Goal: Task Accomplishment & Management: Manage account settings

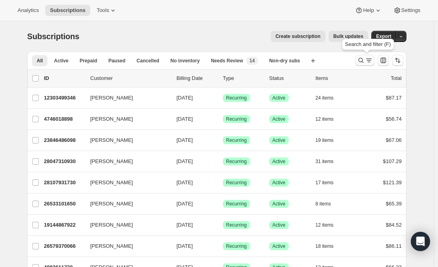
click at [370, 59] on icon "Search and filter results" at bounding box center [369, 60] width 8 height 8
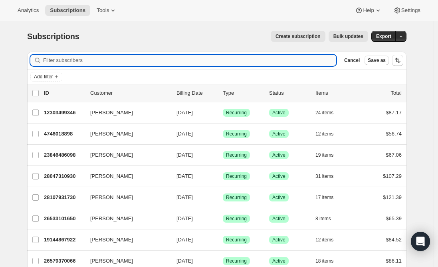
click at [130, 63] on input "Filter subscribers" at bounding box center [189, 60] width 293 height 11
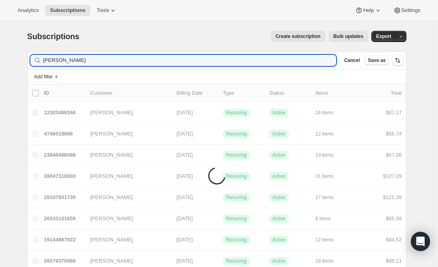
type input "Brianna Maresca"
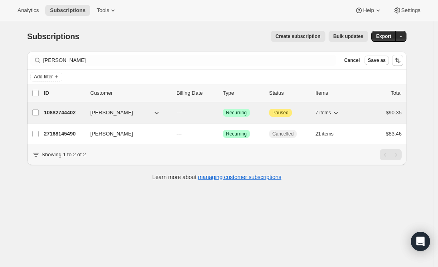
click at [59, 114] on p "10882744402" at bounding box center [64, 113] width 40 height 8
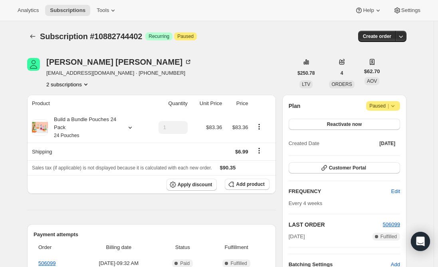
click at [74, 87] on button "2 subscriptions" at bounding box center [68, 84] width 44 height 8
click at [64, 113] on span "27168145490" at bounding box center [59, 113] width 32 height 6
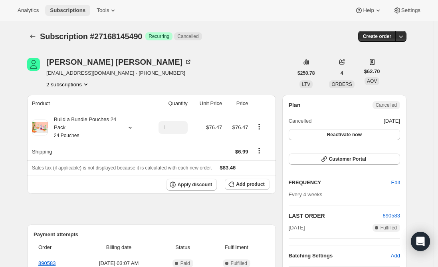
click at [70, 12] on span "Subscriptions" at bounding box center [68, 10] width 36 height 6
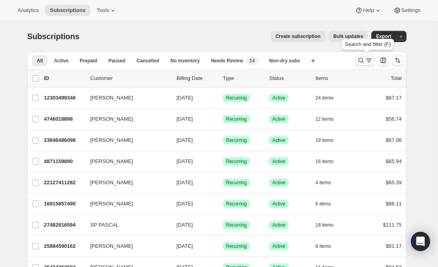
click at [368, 62] on icon "Search and filter results" at bounding box center [369, 60] width 8 height 8
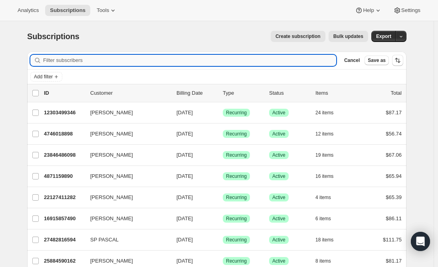
click at [177, 61] on input "Filter subscribers" at bounding box center [189, 60] width 293 height 11
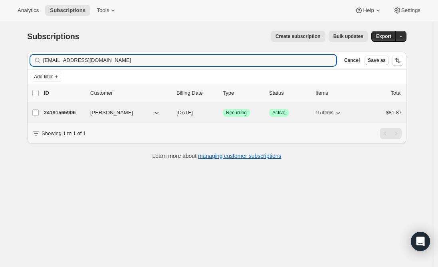
type input "[EMAIL_ADDRESS][DOMAIN_NAME]"
click at [62, 112] on p "24191565906" at bounding box center [64, 113] width 40 height 8
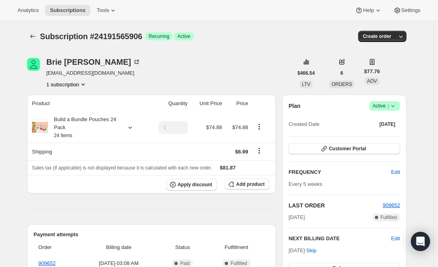
click at [385, 104] on span "Active |" at bounding box center [385, 106] width 24 height 8
click at [387, 136] on span "Cancel subscription" at bounding box center [387, 135] width 45 height 6
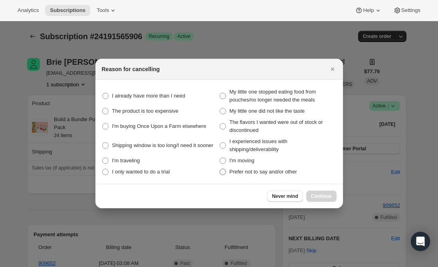
click at [223, 171] on span ":rrj:" at bounding box center [223, 172] width 6 height 6
click at [220, 169] on other "Prefer not to say and/or other" at bounding box center [220, 169] width 0 height 0
radio other "true"
click at [323, 197] on span "Continue" at bounding box center [321, 196] width 21 height 6
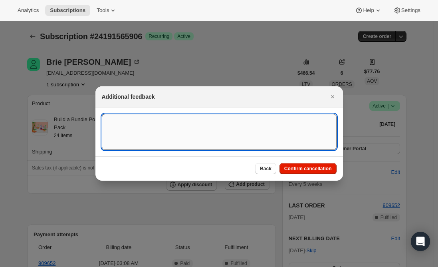
click at [171, 116] on textarea ":rrj:" at bounding box center [219, 132] width 235 height 36
type textarea "per email req."
click at [307, 166] on span "Confirm cancellation" at bounding box center [309, 168] width 48 height 6
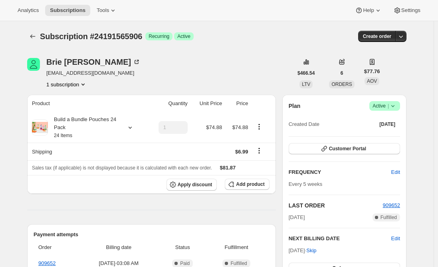
click at [397, 105] on icon at bounding box center [393, 106] width 8 height 8
click at [388, 133] on span "Cancel subscription" at bounding box center [387, 135] width 45 height 6
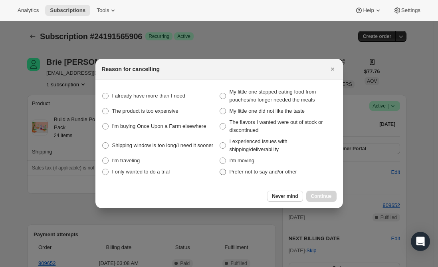
click at [223, 172] on span ":r13:" at bounding box center [223, 172] width 6 height 6
click at [220, 169] on other "Prefer not to say and/or other" at bounding box center [220, 169] width 0 height 0
radio other "true"
click at [326, 196] on span "Continue" at bounding box center [321, 196] width 21 height 6
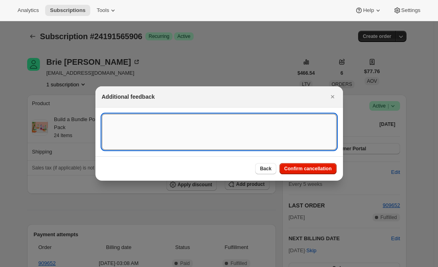
click at [155, 123] on textarea ":r13:" at bounding box center [219, 132] width 235 height 36
type textarea "per email req."
click at [305, 172] on button "Confirm cancellation" at bounding box center [308, 168] width 57 height 11
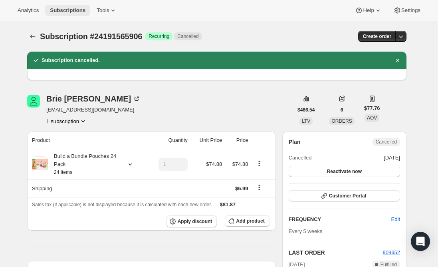
click at [67, 12] on span "Subscriptions" at bounding box center [68, 10] width 36 height 6
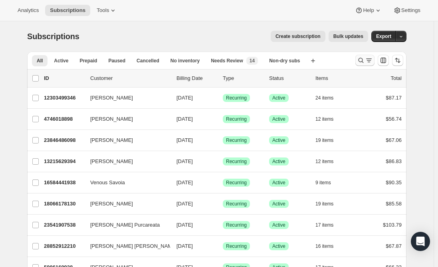
click at [368, 60] on icon "Search and filter results" at bounding box center [369, 60] width 8 height 8
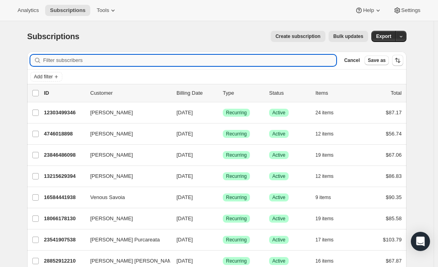
click at [182, 60] on input "Filter subscribers" at bounding box center [189, 60] width 293 height 11
paste input "briannamaresca@gmail.com"
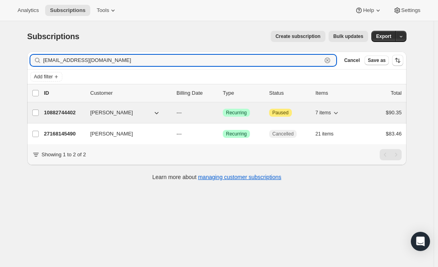
type input "briannamaresca@gmail.com"
click at [60, 113] on p "10882744402" at bounding box center [64, 113] width 40 height 8
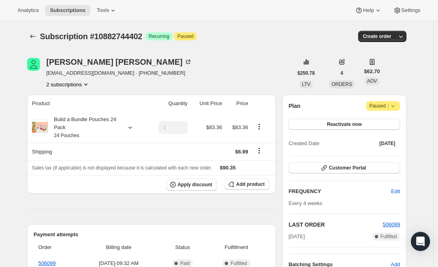
click at [399, 106] on span "Attention Paused |" at bounding box center [383, 106] width 34 height 10
click at [399, 120] on span "Cancel subscription" at bounding box center [386, 122] width 45 height 6
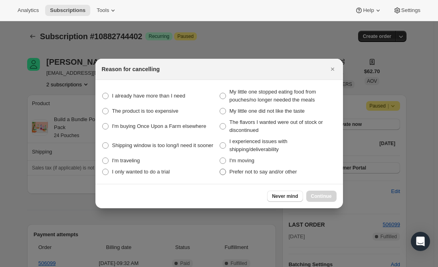
click at [226, 174] on span ":rhm:" at bounding box center [223, 172] width 6 height 6
click at [220, 169] on other "Prefer not to say and/or other" at bounding box center [220, 169] width 0 height 0
radio other "true"
click at [326, 199] on span "Continue" at bounding box center [321, 196] width 21 height 6
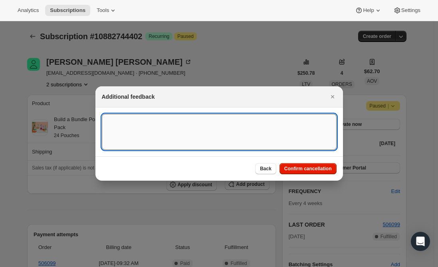
click at [129, 120] on textarea ":rhm:" at bounding box center [219, 132] width 235 height 36
type textarea "Canceled per req"
click at [315, 169] on span "Confirm cancellation" at bounding box center [309, 168] width 48 height 6
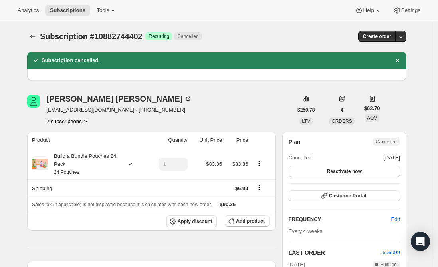
click at [76, 121] on button "2 subscriptions" at bounding box center [68, 121] width 44 height 8
click at [60, 150] on span "27168145490" at bounding box center [59, 150] width 32 height 6
click at [68, 12] on span "Subscriptions" at bounding box center [68, 10] width 36 height 6
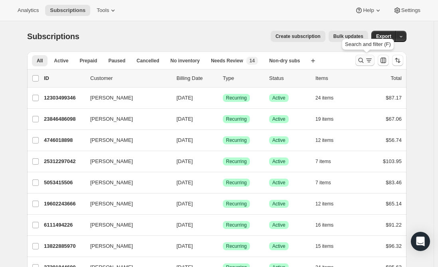
click at [360, 63] on icon "Search and filter results" at bounding box center [361, 60] width 8 height 8
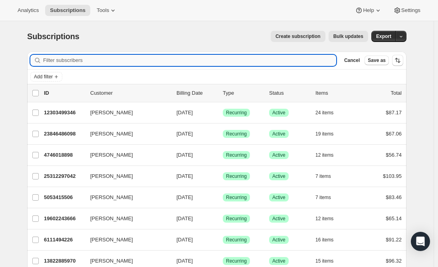
click at [124, 55] on input "Filter subscribers" at bounding box center [189, 60] width 293 height 11
click at [119, 59] on input "Filter subscribers" at bounding box center [189, 60] width 293 height 11
paste input "polish.princess1887@gmail.com"
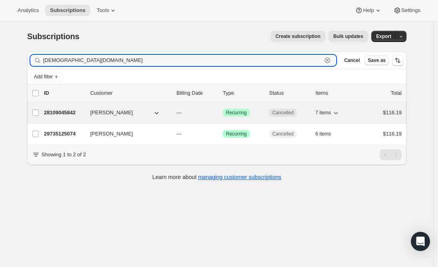
type input "polish.princess1887@gmail.com"
click at [67, 109] on p "28109045842" at bounding box center [64, 113] width 40 height 8
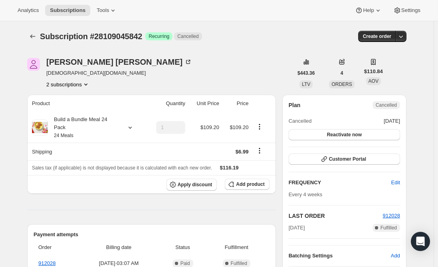
click at [74, 84] on button "2 subscriptions" at bounding box center [68, 84] width 44 height 8
click at [70, 113] on span "29735125074" at bounding box center [59, 113] width 32 height 6
click at [69, 86] on button "2 subscriptions" at bounding box center [68, 84] width 44 height 8
click at [58, 101] on span "28109045842" at bounding box center [59, 99] width 32 height 6
click at [66, 12] on span "Subscriptions" at bounding box center [68, 10] width 36 height 6
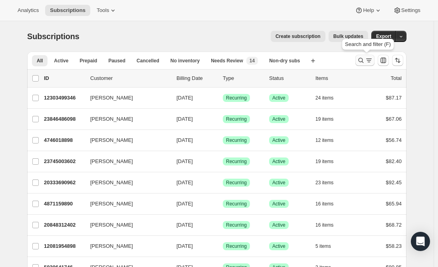
click at [365, 59] on icon "Search and filter results" at bounding box center [361, 60] width 8 height 8
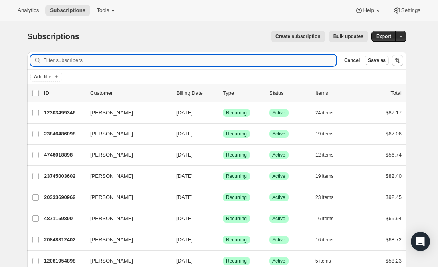
click at [190, 62] on input "Filter subscribers" at bounding box center [189, 60] width 293 height 11
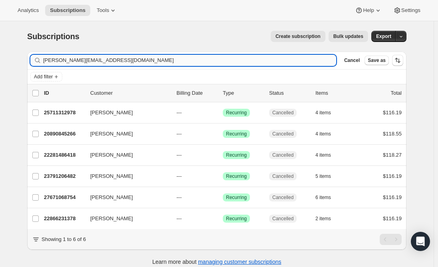
click at [57, 62] on input "kelly.hynal@gmail.com" at bounding box center [189, 60] width 293 height 11
type input "kellyhynal@gmail.com"
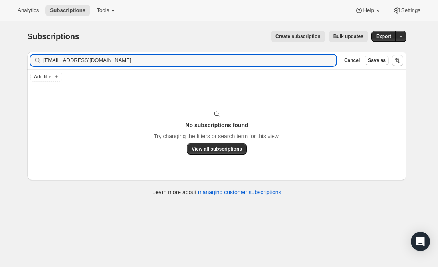
drag, startPoint x: 112, startPoint y: 60, endPoint x: -56, endPoint y: 60, distance: 167.4
click at [0, 60] on html "Analytics Subscriptions Tools Help Settings Skip to content Subscriptions. This…" at bounding box center [219, 133] width 438 height 267
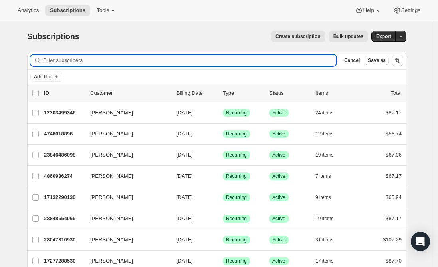
click at [65, 60] on input "Filter subscribers" at bounding box center [189, 60] width 293 height 11
paste input "kellyhynal@gmail.com"
type input "kellyhynal@gmail.com"
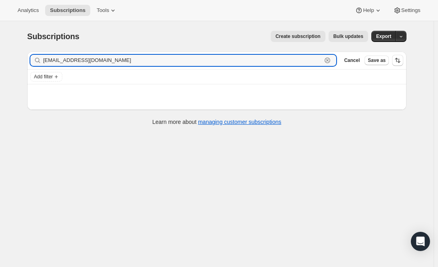
drag, startPoint x: 113, startPoint y: 63, endPoint x: 19, endPoint y: 61, distance: 94.3
click at [28, 61] on div "Filter subscribers kellyhynal@gmail.com Clear Cancel Save as Add filter Items a…" at bounding box center [214, 89] width 386 height 89
